Goal: Task Accomplishment & Management: Use online tool/utility

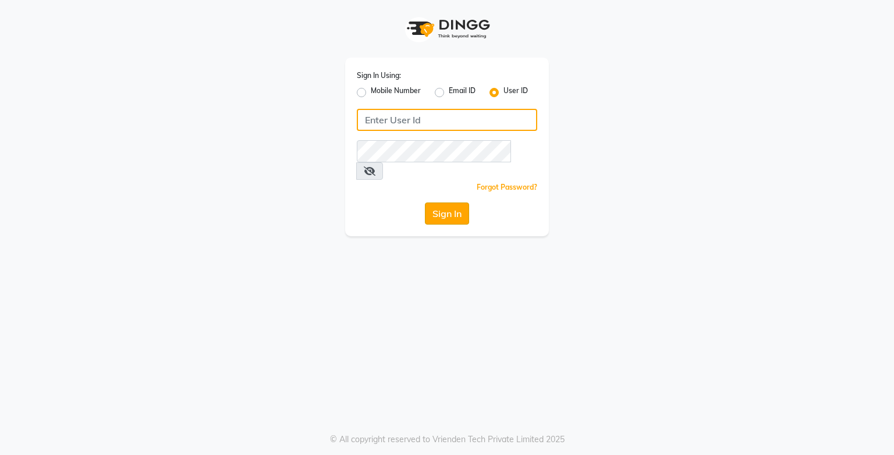
type input "e3750-21"
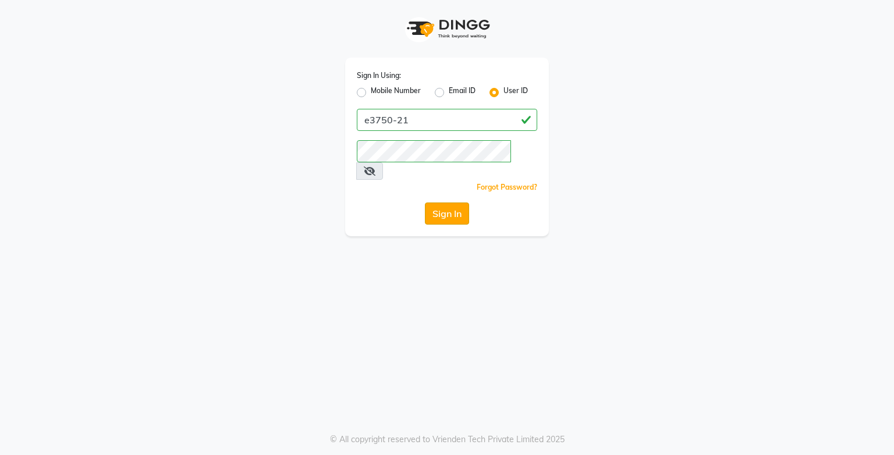
click at [456, 203] on button "Sign In" at bounding box center [447, 214] width 44 height 22
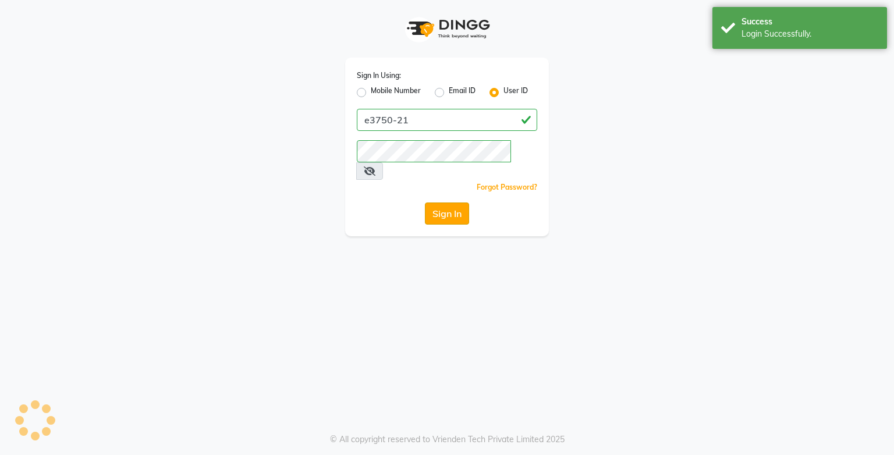
select select "service"
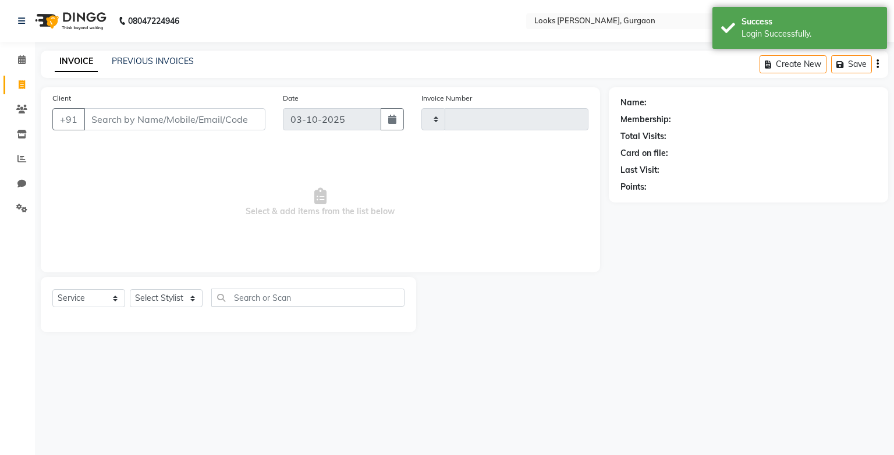
type input "2009"
select select "en"
select select "8452"
click at [24, 60] on icon at bounding box center [22, 59] width 8 height 9
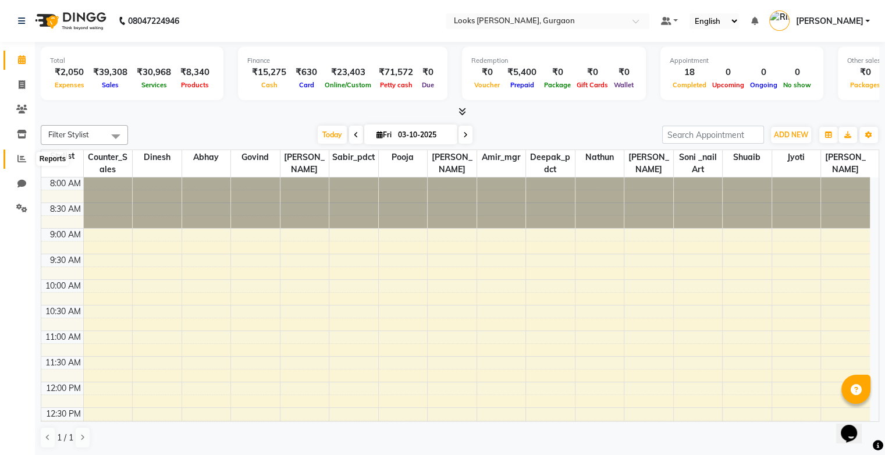
click at [16, 157] on span at bounding box center [22, 159] width 20 height 13
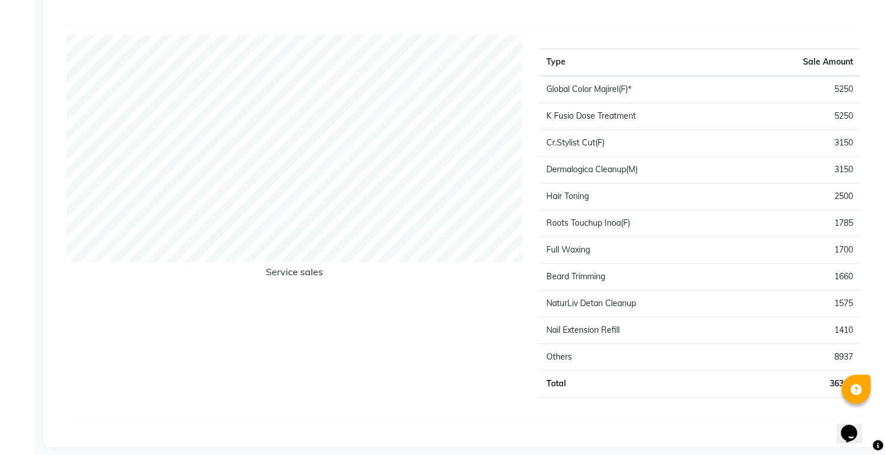
scroll to position [1465, 0]
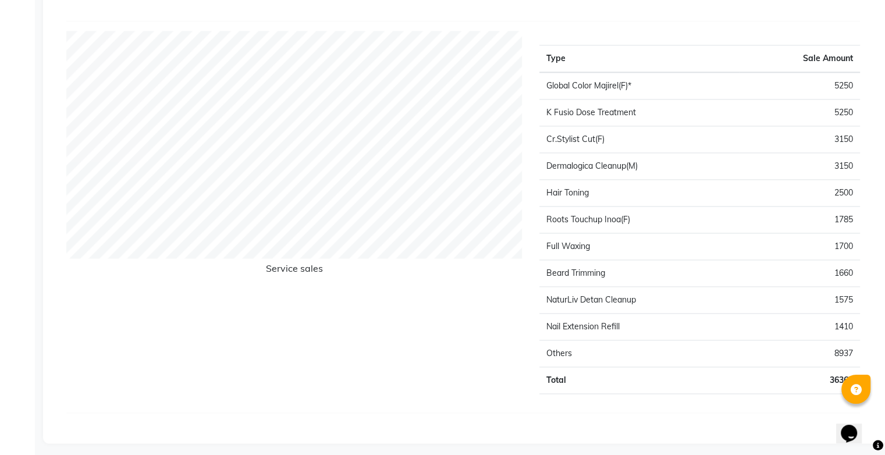
click at [859, 392] on icon at bounding box center [856, 390] width 11 height 11
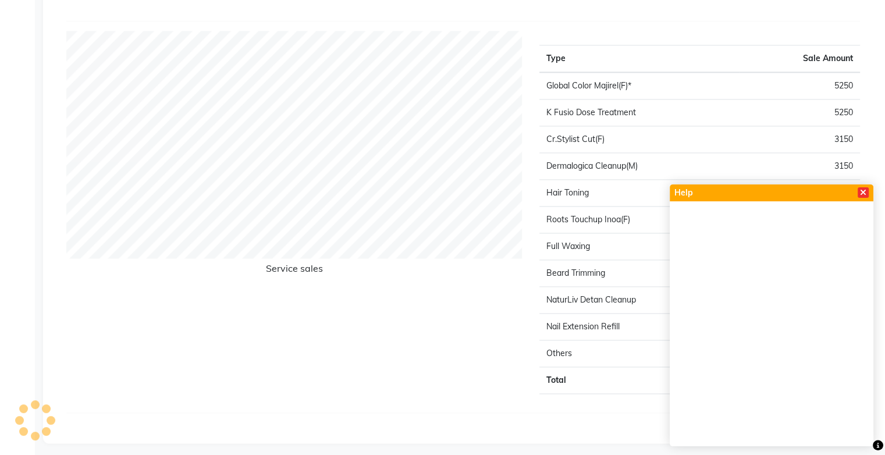
click at [863, 196] on icon at bounding box center [863, 193] width 6 height 8
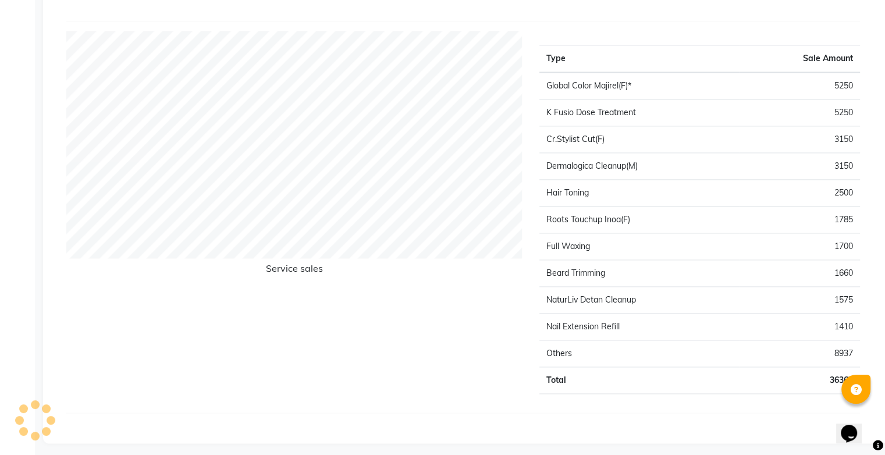
click at [853, 430] on icon "Chat widget" at bounding box center [849, 433] width 16 height 17
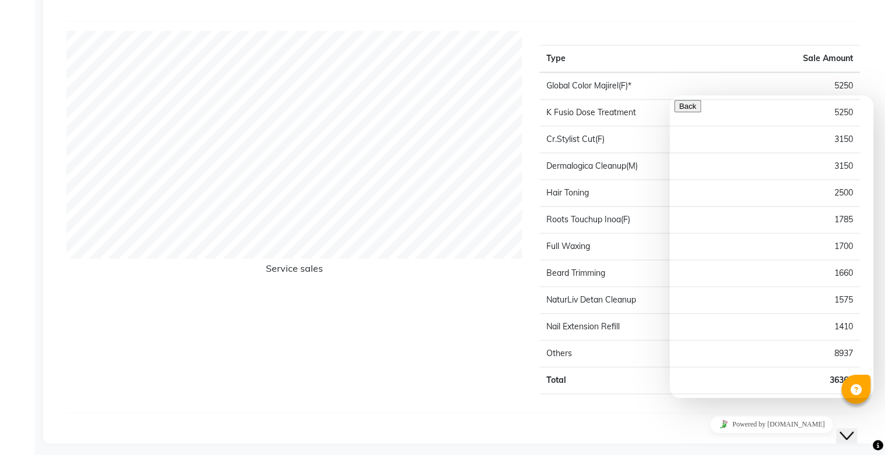
click at [682, 425] on div "Powered by [DOMAIN_NAME]" at bounding box center [772, 424] width 194 height 17
click at [852, 429] on icon "Close Chat This icon closes the chat window." at bounding box center [847, 436] width 14 height 14
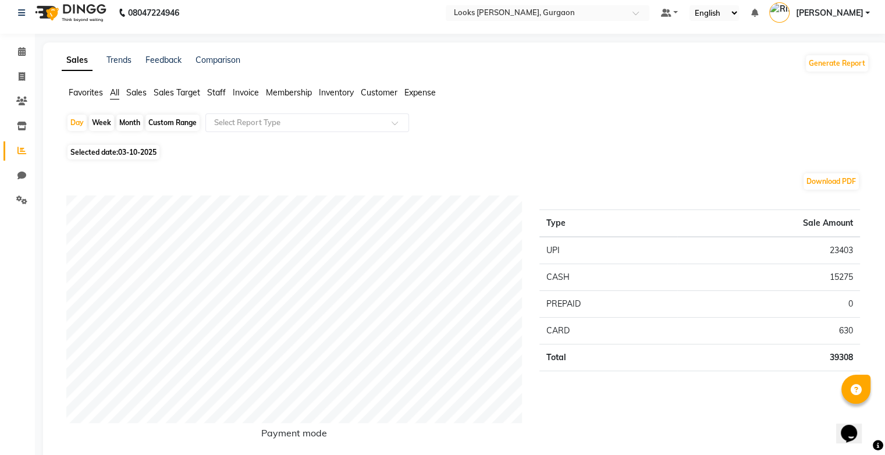
scroll to position [0, 0]
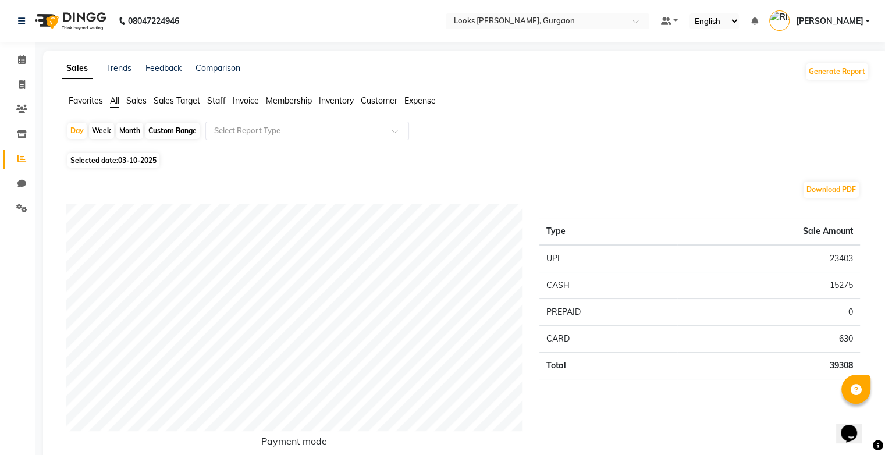
click at [110, 103] on span "All" at bounding box center [114, 100] width 9 height 10
click at [14, 62] on span at bounding box center [22, 60] width 20 height 13
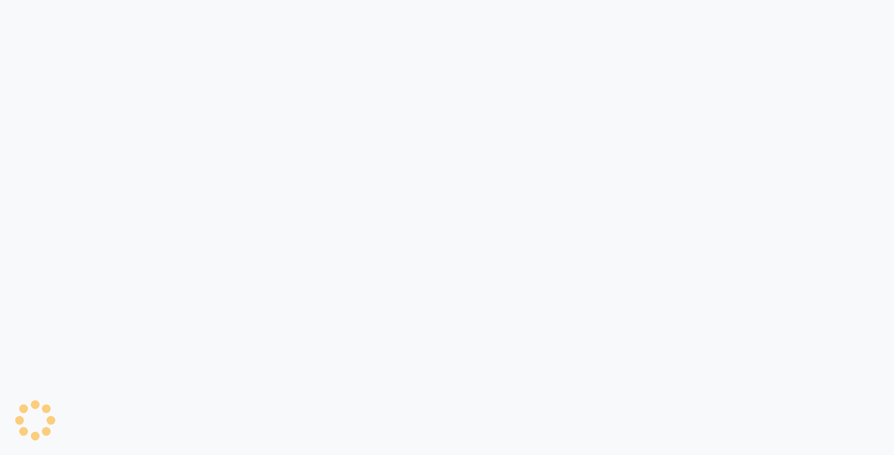
select select "service"
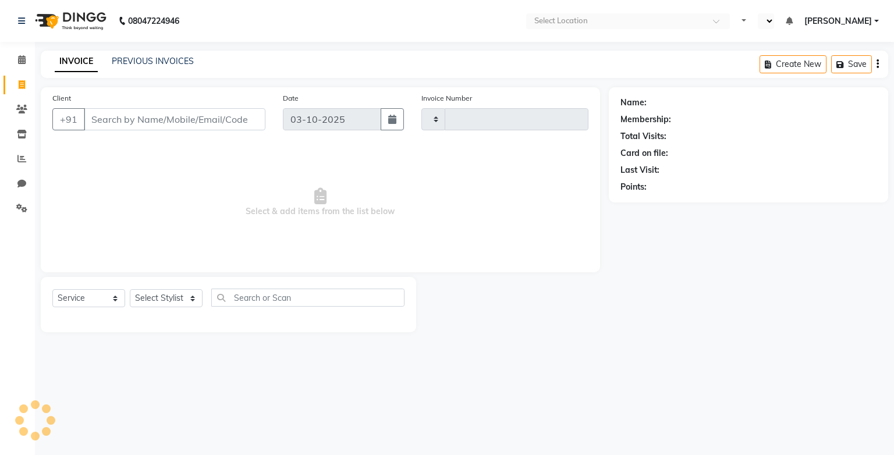
select select "en"
